Goal: Information Seeking & Learning: Learn about a topic

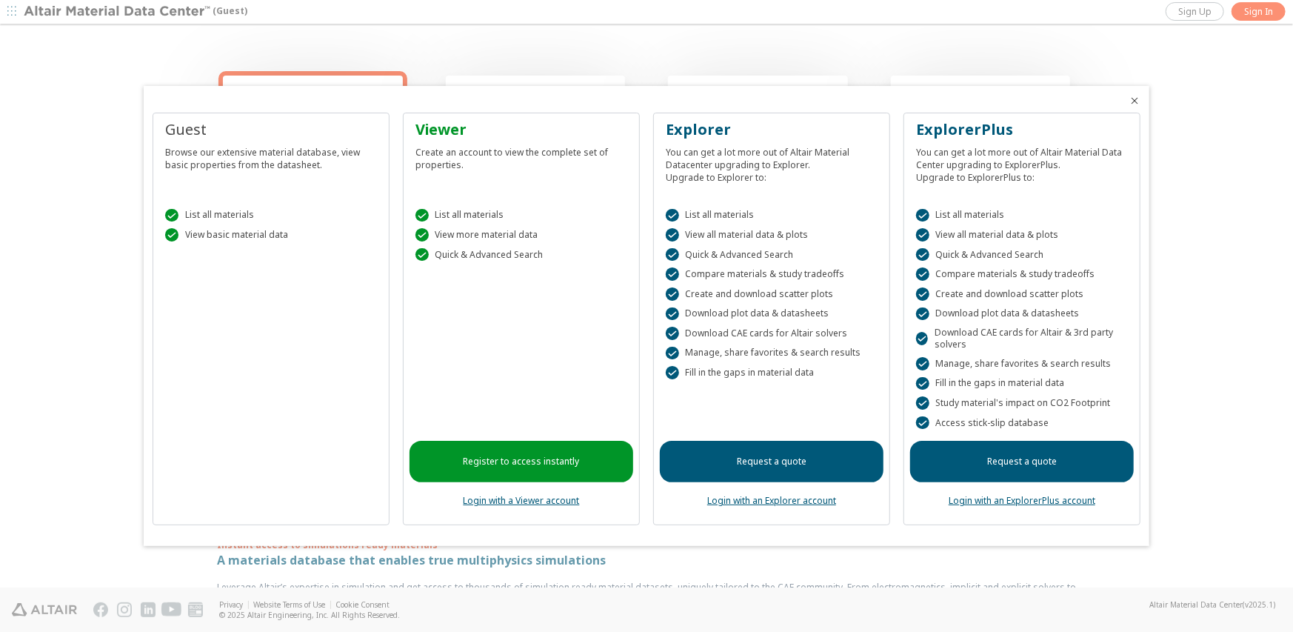
click at [216, 147] on div "Browse our extensive material database, view basic properties from the datashee…" at bounding box center [271, 155] width 212 height 31
click at [1181, 39] on div at bounding box center [646, 316] width 1293 height 632
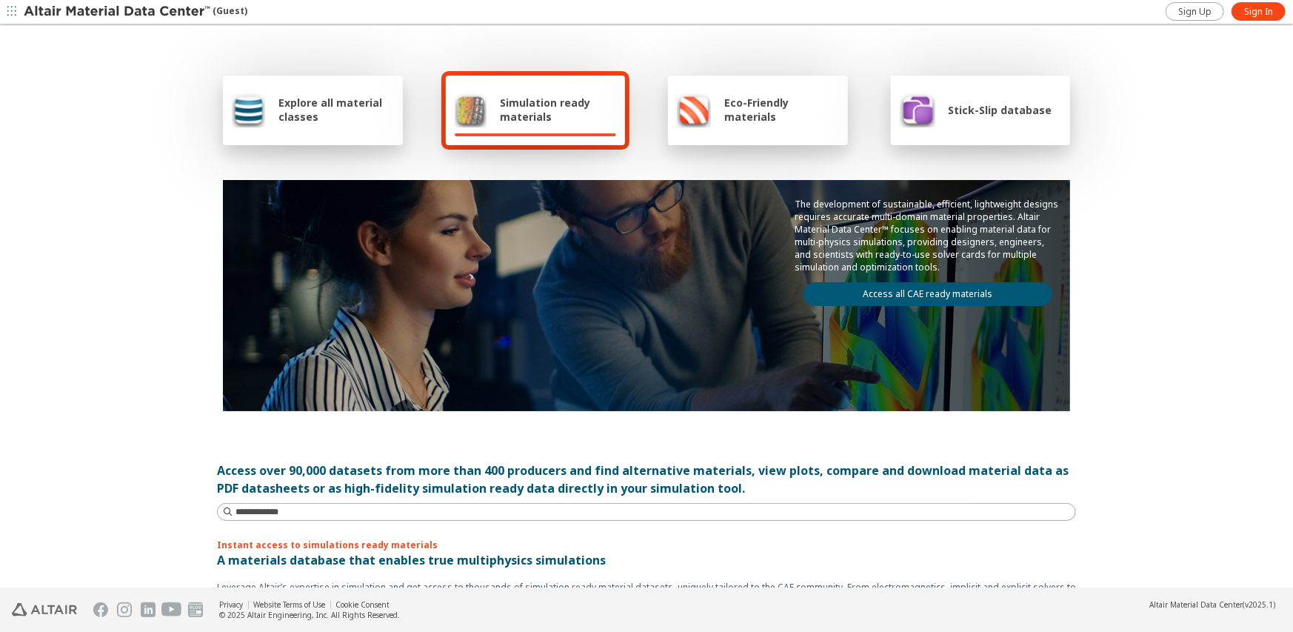
click at [352, 120] on span "Explore all material classes" at bounding box center [335, 110] width 115 height 28
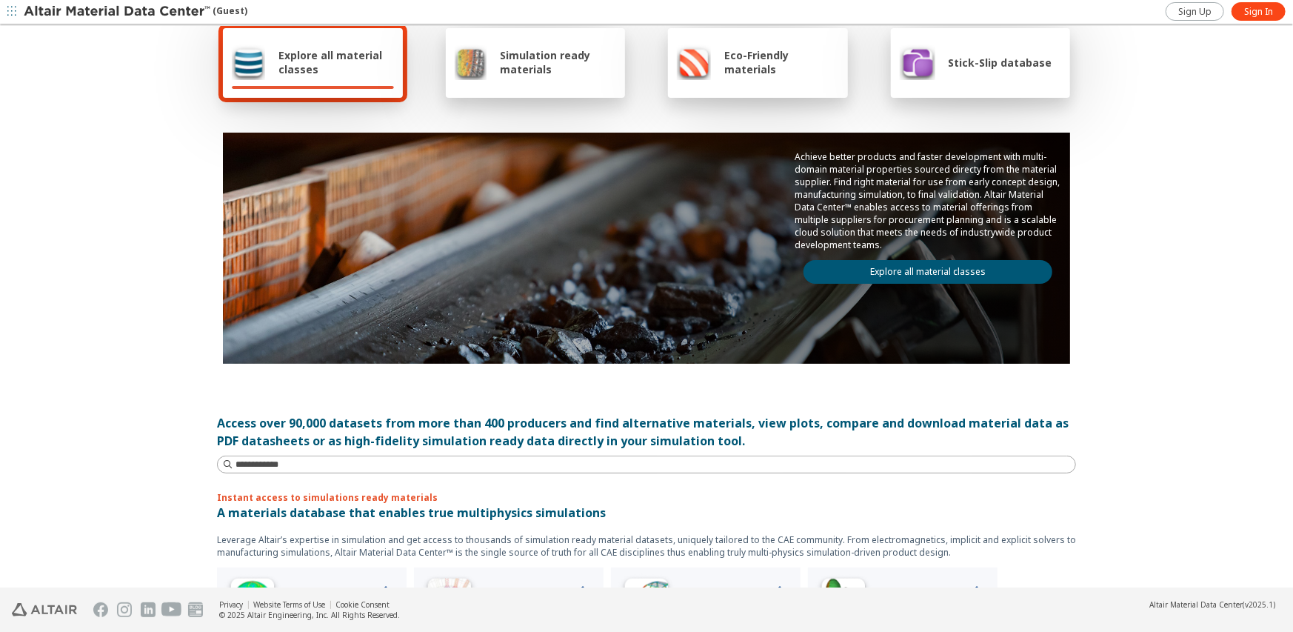
scroll to position [74, 0]
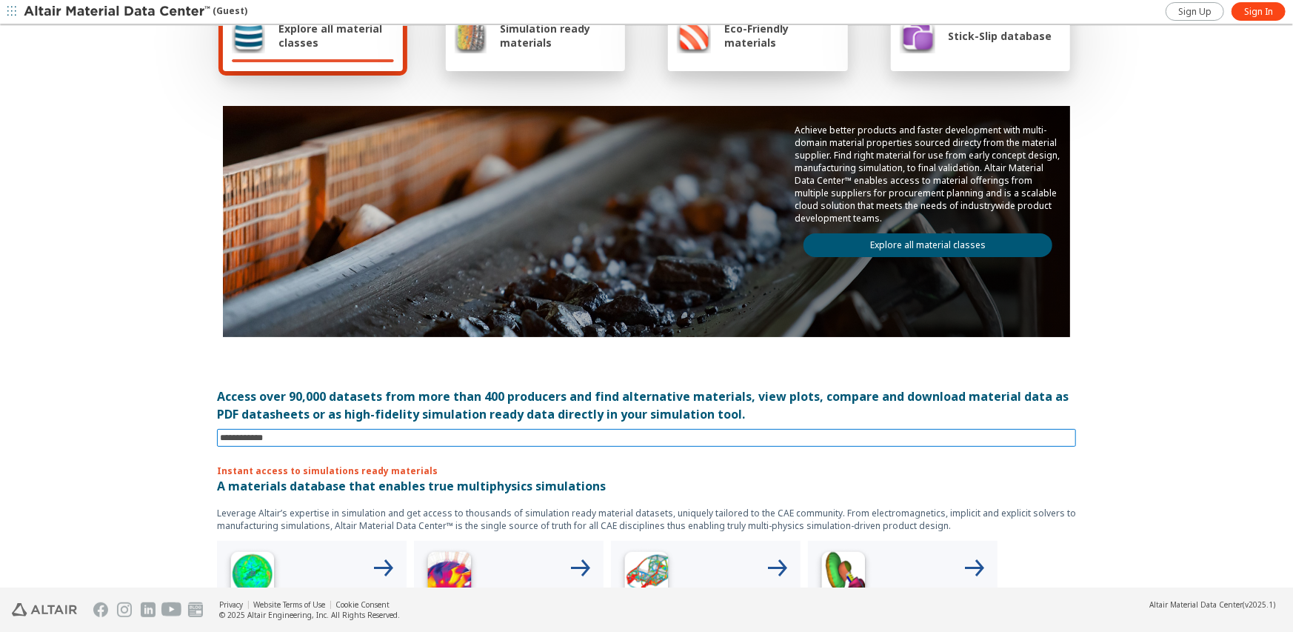
click at [315, 435] on input at bounding box center [648, 437] width 856 height 16
type input "*********"
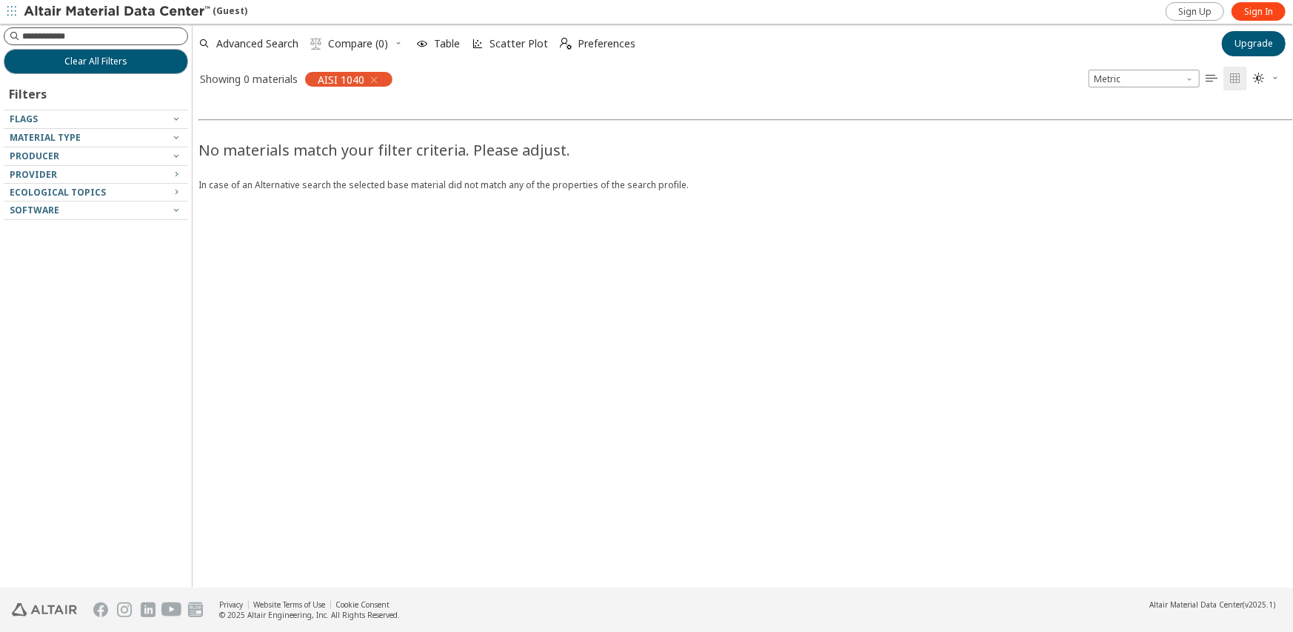
click at [116, 27] on div at bounding box center [96, 36] width 184 height 18
click at [108, 37] on input at bounding box center [97, 36] width 181 height 16
type input "****"
click at [378, 76] on icon "button" at bounding box center [374, 80] width 12 height 12
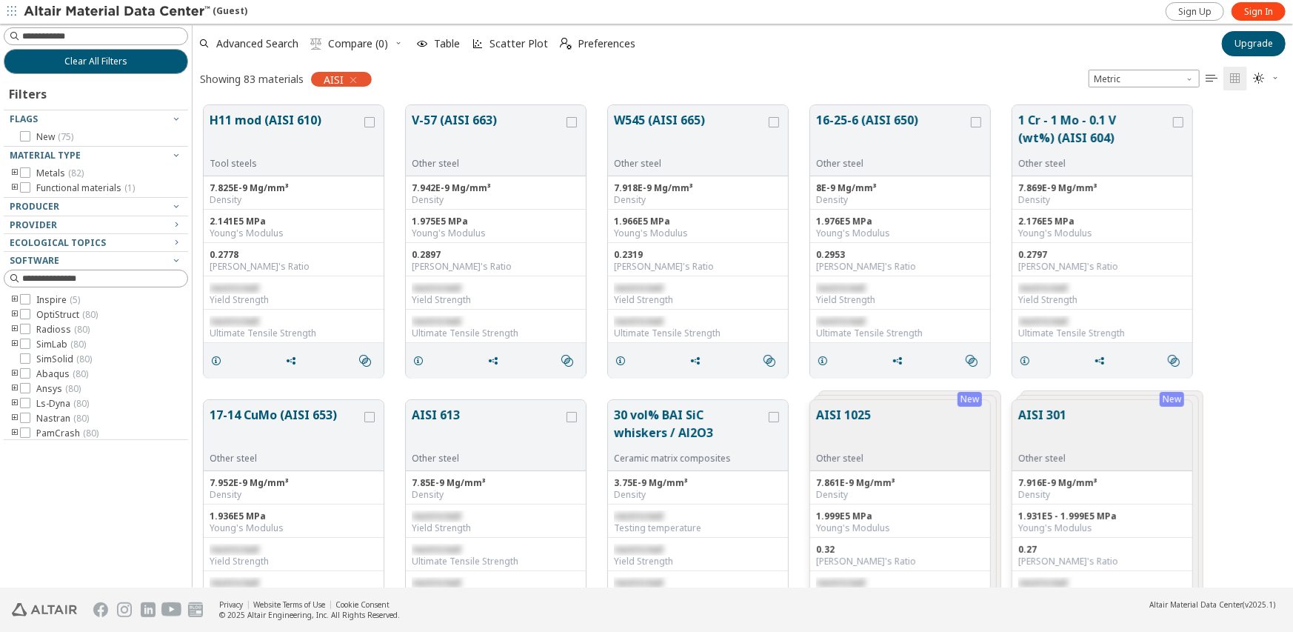
scroll to position [2, 0]
click at [11, 173] on icon "toogle group" at bounding box center [15, 173] width 10 height 12
click at [44, 185] on icon at bounding box center [47, 187] width 10 height 10
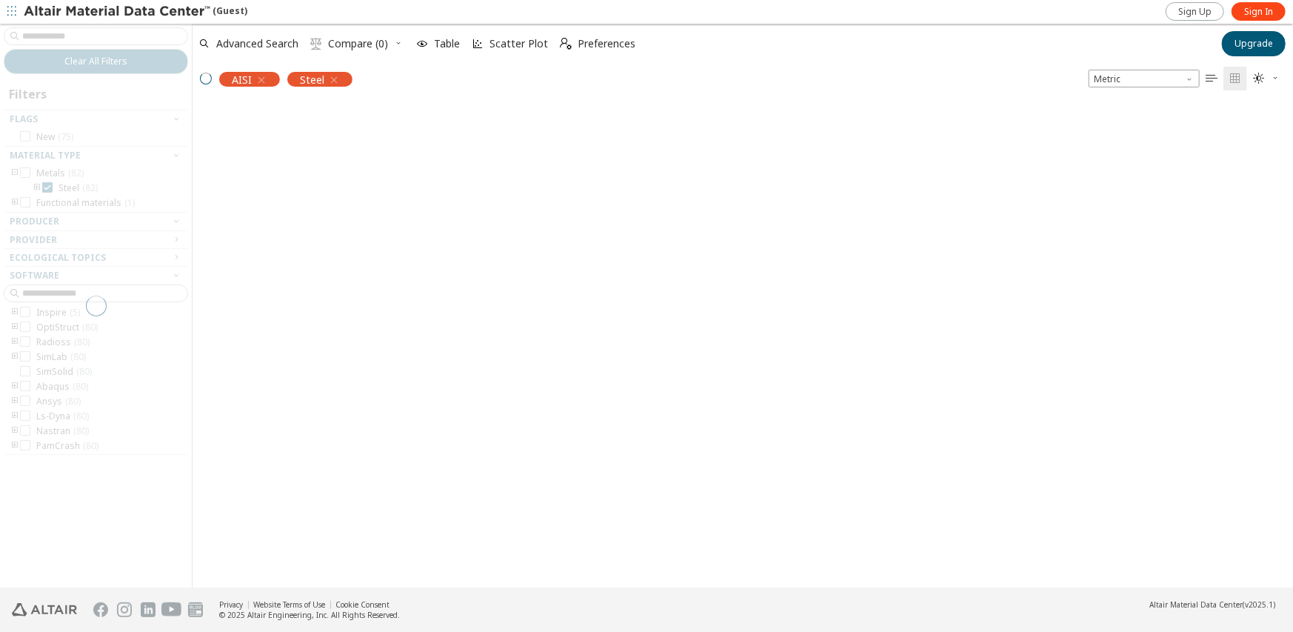
click at [36, 187] on div at bounding box center [96, 305] width 192 height 563
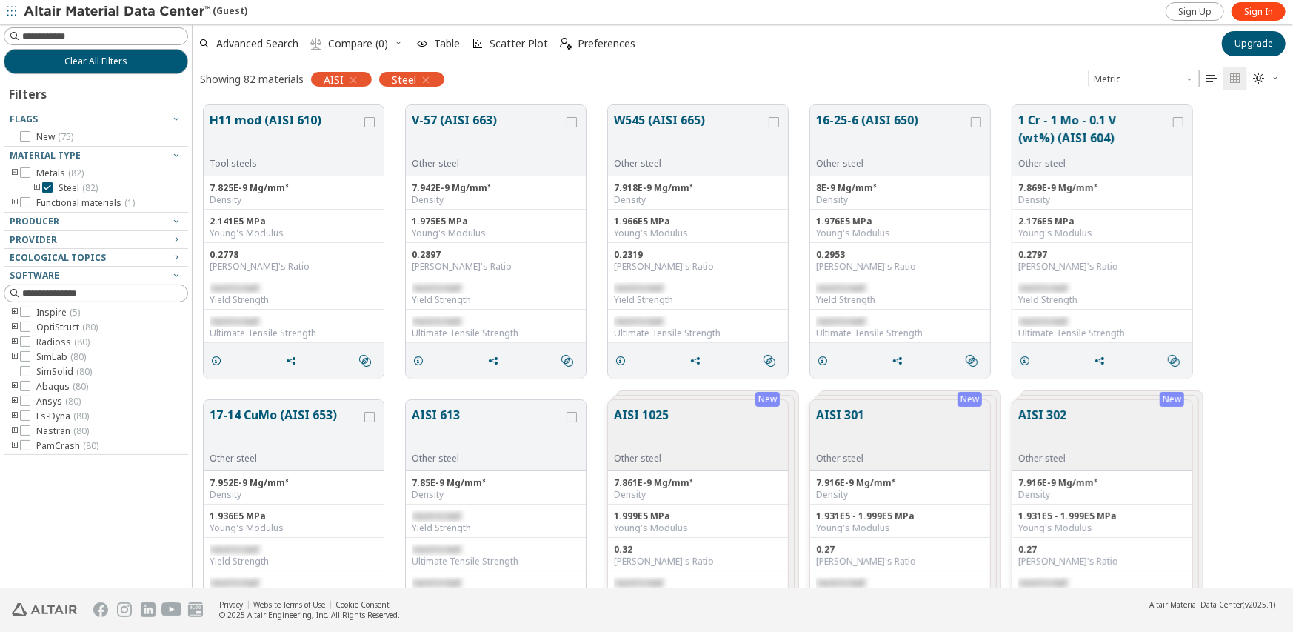
click at [36, 187] on icon "toogle group" at bounding box center [37, 188] width 10 height 12
